Goal: Task Accomplishment & Management: Use online tool/utility

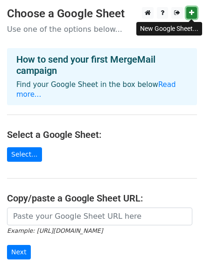
click at [190, 12] on icon at bounding box center [191, 12] width 5 height 7
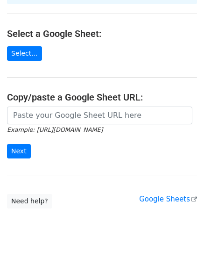
scroll to position [101, 0]
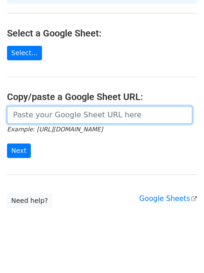
click at [47, 107] on input "url" at bounding box center [99, 115] width 185 height 18
paste input "https://docs.google.com/spreadsheets/d/1qgvsMGAdig8YGUF9FJ1ncG93QrfbCpwp4wniuB3…"
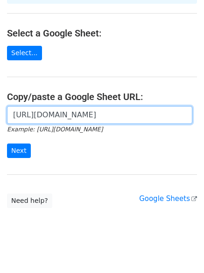
scroll to position [0, 211]
type input "https://docs.google.com/spreadsheets/d/1qgvsMGAdig8YGUF9FJ1ncG93QrfbCpwp4wniuB3…"
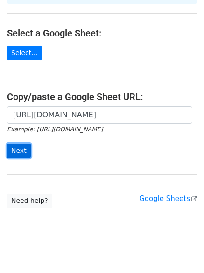
scroll to position [0, 0]
click at [18, 143] on input "Next" at bounding box center [19, 150] width 24 height 14
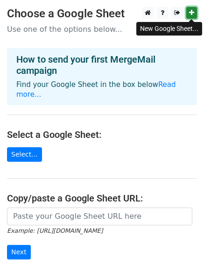
click at [190, 11] on icon at bounding box center [191, 12] width 5 height 7
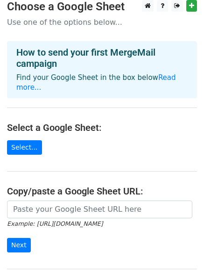
scroll to position [47, 0]
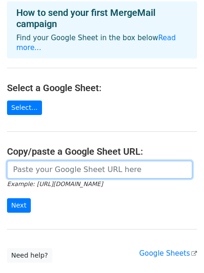
click at [28, 161] on input "url" at bounding box center [99, 170] width 185 height 18
paste input "https://docs.google.com/spreadsheets/d/1djzmJr-es3RVohCpoP5oiksSQpm2fIv8k3y53WL…"
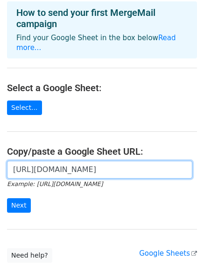
scroll to position [0, 204]
type input "https://docs.google.com/spreadsheets/d/1djzmJr-es3RVohCpoP5oiksSQpm2fIv8k3y53WL…"
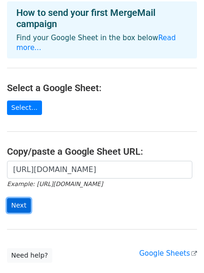
scroll to position [0, 0]
click at [16, 198] on input "Next" at bounding box center [19, 205] width 24 height 14
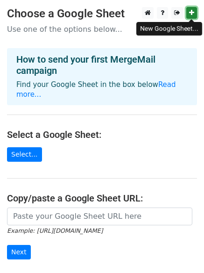
click at [191, 11] on icon at bounding box center [191, 12] width 5 height 7
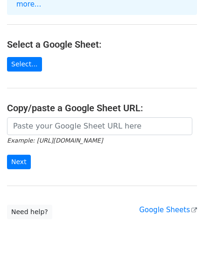
scroll to position [93, 0]
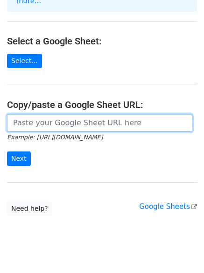
click at [61, 114] on input "url" at bounding box center [99, 123] width 185 height 18
paste input "https://docs.google.com/spreadsheets/d/134FZzySj-lbWjwzPA4nZGo-2vF4PvvpHmTgn8r2…"
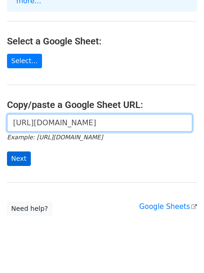
type input "https://docs.google.com/spreadsheets/d/134FZzySj-lbWjwzPA4nZGo-2vF4PvvpHmTgn8r2…"
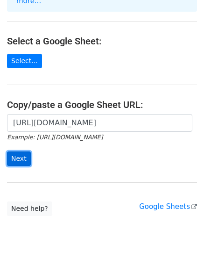
scroll to position [0, 0]
click at [18, 151] on input "Next" at bounding box center [19, 158] width 24 height 14
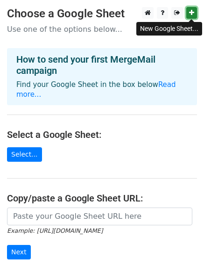
click at [193, 12] on icon at bounding box center [191, 12] width 5 height 7
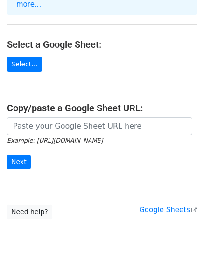
scroll to position [93, 0]
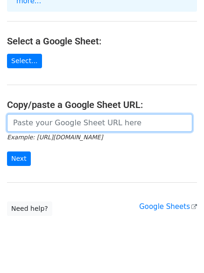
click at [37, 114] on input "url" at bounding box center [99, 123] width 185 height 18
paste input "https://docs.google.com/spreadsheets/d/10K31T1vWfOB_qMmFxVLW-OfogzUEdkhyN4MLLm1…"
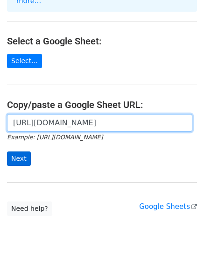
scroll to position [0, 213]
type input "https://docs.google.com/spreadsheets/d/10K31T1vWfOB_qMmFxVLW-OfogzUEdkhyN4MLLm1…"
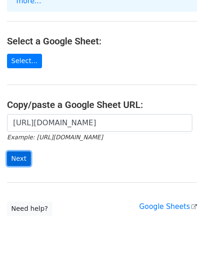
scroll to position [0, 0]
click at [23, 151] on input "Next" at bounding box center [19, 158] width 24 height 14
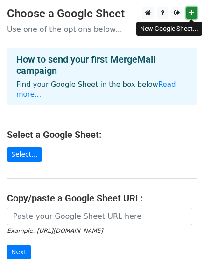
click at [193, 12] on icon at bounding box center [191, 12] width 5 height 7
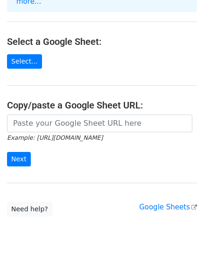
scroll to position [93, 0]
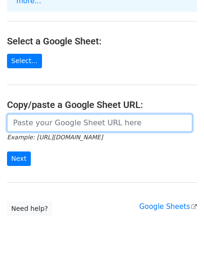
click at [44, 114] on input "url" at bounding box center [99, 123] width 185 height 18
paste input "https://docs.google.com/spreadsheets/d/11j0NbmT7eMaRP5dgdpYnxa3_JxKAM4NhIv0Auku…"
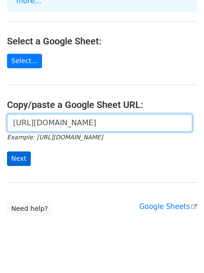
type input "https://docs.google.com/spreadsheets/d/11j0NbmT7eMaRP5dgdpYnxa3_JxKAM4NhIv0Auku…"
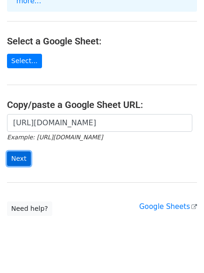
scroll to position [0, 0]
click at [15, 151] on input "Next" at bounding box center [19, 158] width 24 height 14
